Goal: Information Seeking & Learning: Learn about a topic

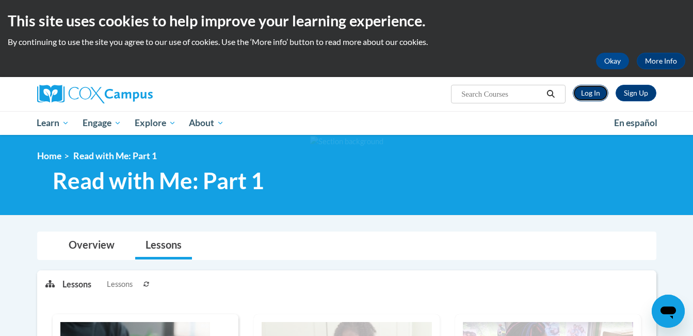
click at [588, 96] on link "Log In" at bounding box center [591, 93] width 36 height 17
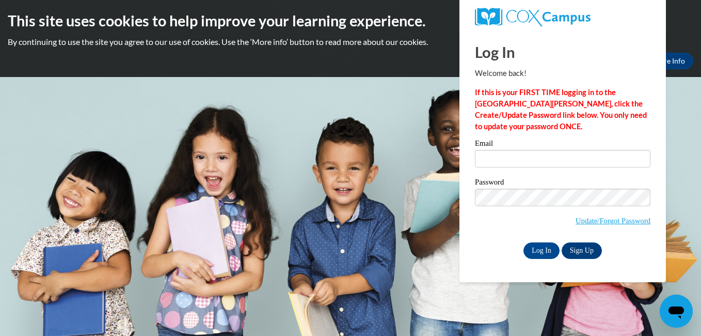
type input "lizzyjo97@icloud.com"
click at [543, 248] on input "Log In" at bounding box center [542, 250] width 36 height 17
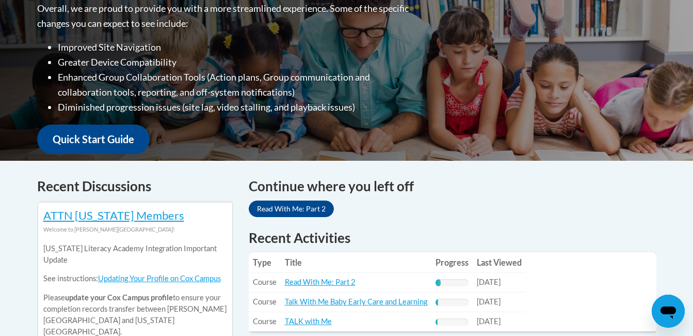
scroll to position [407, 0]
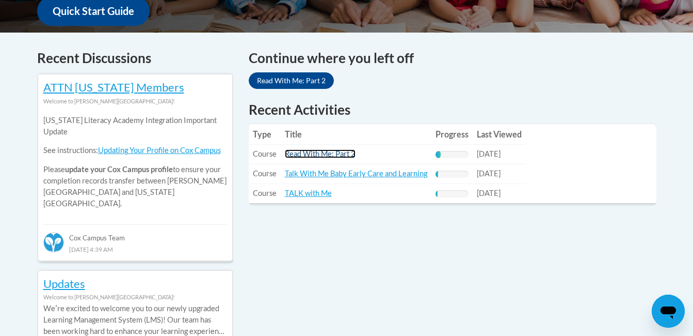
click at [340, 154] on link "Read With Me: Part 2" at bounding box center [320, 153] width 71 height 9
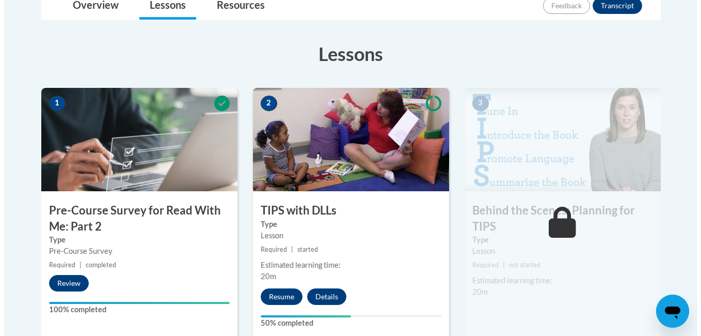
scroll to position [274, 0]
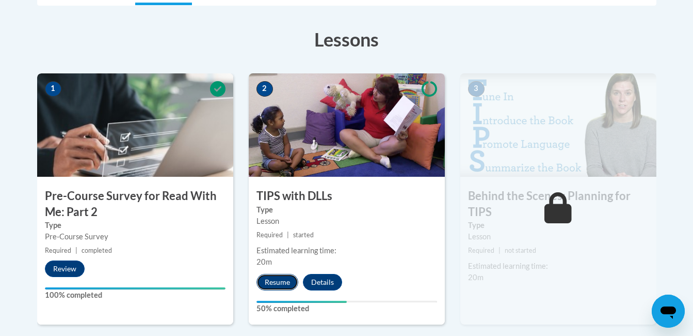
click at [278, 284] on button "Resume" at bounding box center [278, 282] width 42 height 17
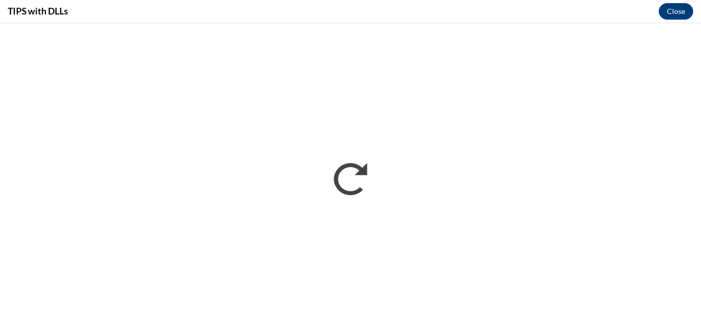
scroll to position [0, 0]
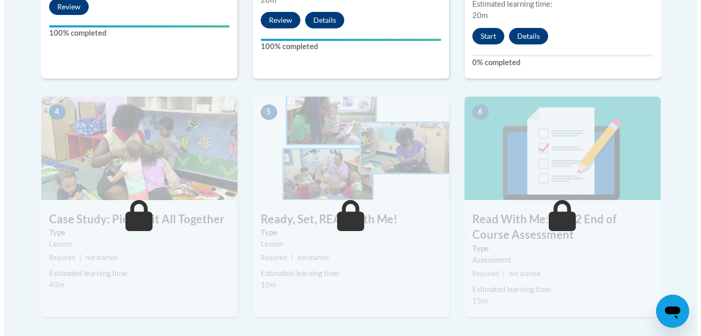
scroll to position [536, 0]
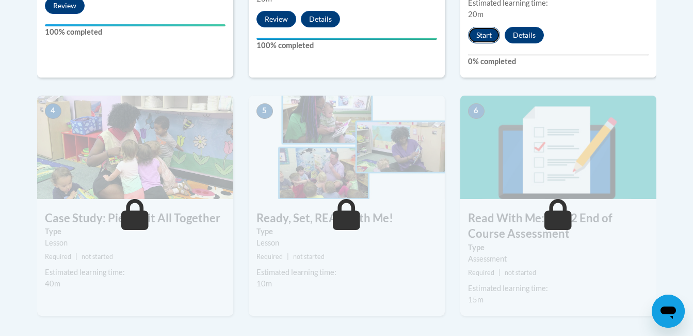
click at [483, 27] on button "Start" at bounding box center [484, 35] width 32 height 17
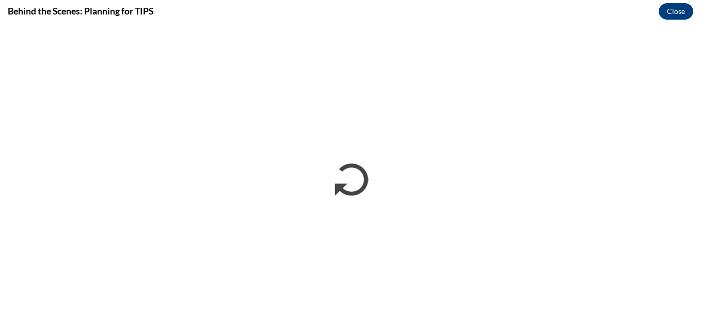
scroll to position [0, 0]
